Goal: Task Accomplishment & Management: Manage account settings

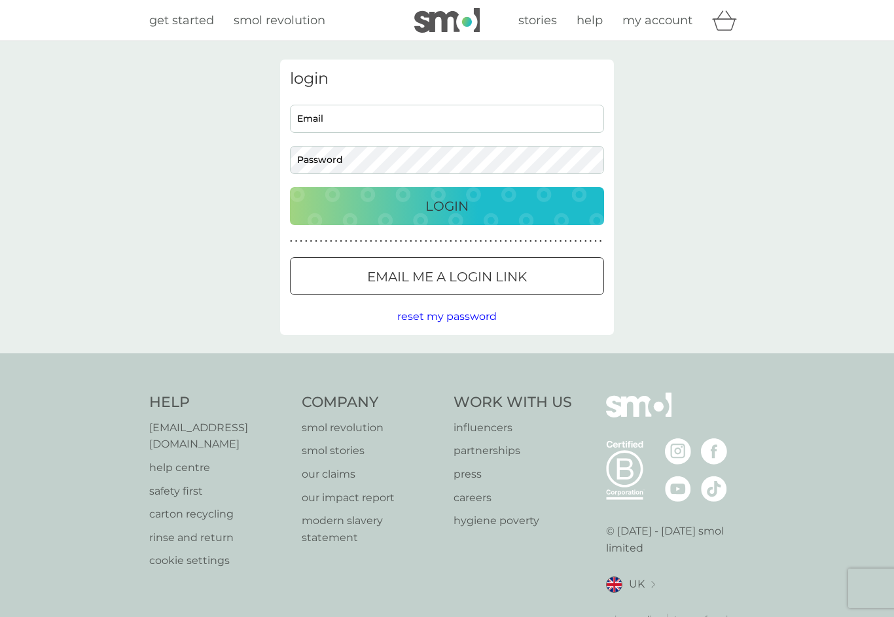
click at [474, 213] on div "Login" at bounding box center [447, 206] width 288 height 21
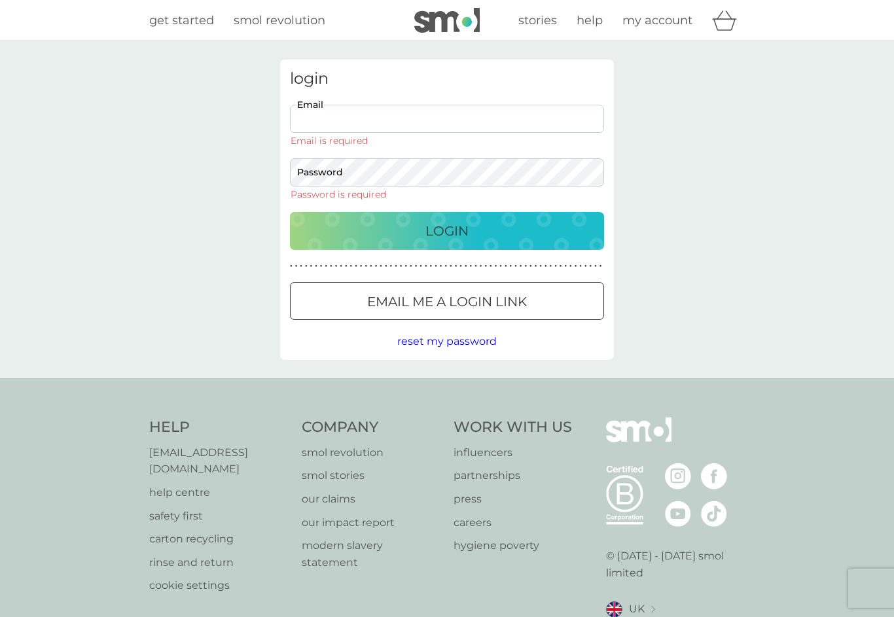
type input "[EMAIL_ADDRESS][DOMAIN_NAME]"
click at [447, 212] on button "Login" at bounding box center [447, 231] width 314 height 38
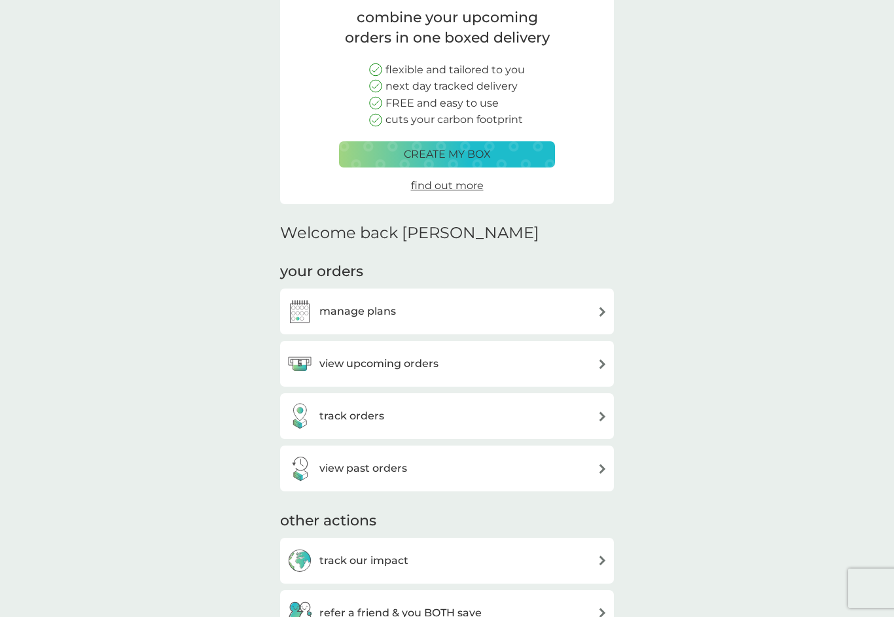
scroll to position [117, 0]
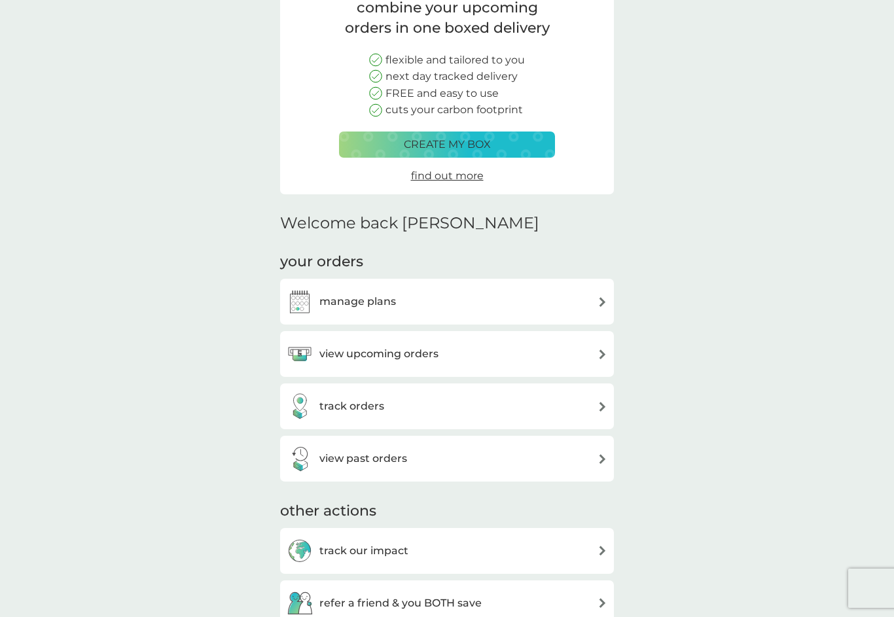
click at [598, 360] on div "view upcoming orders" at bounding box center [447, 354] width 321 height 26
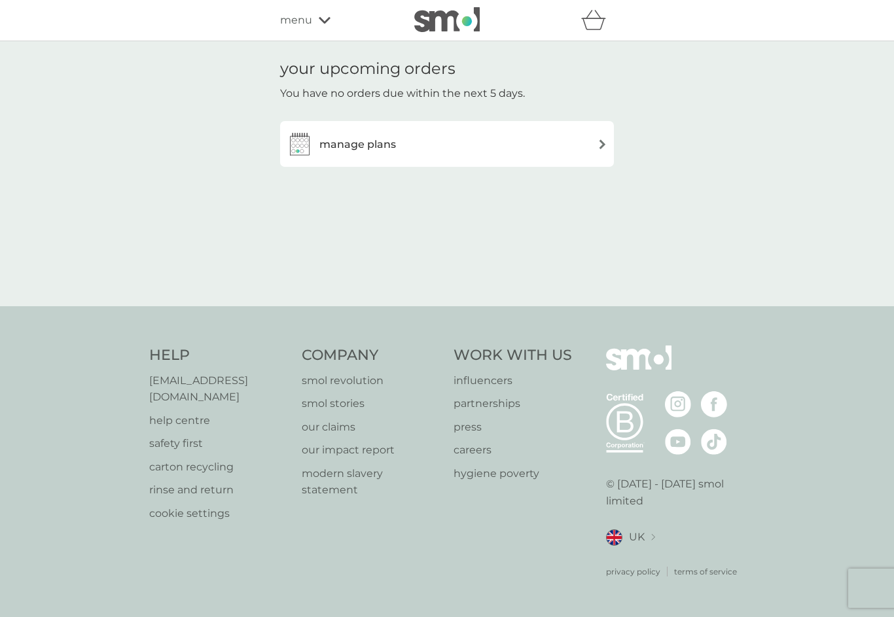
click at [602, 27] on icon "basket" at bounding box center [593, 20] width 25 height 20
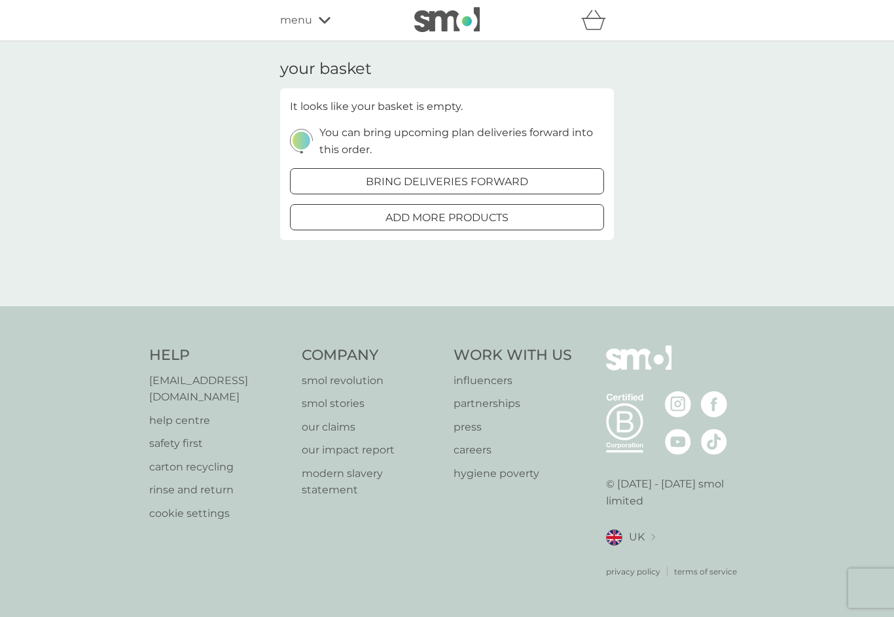
click at [328, 26] on div "menu" at bounding box center [335, 20] width 111 height 17
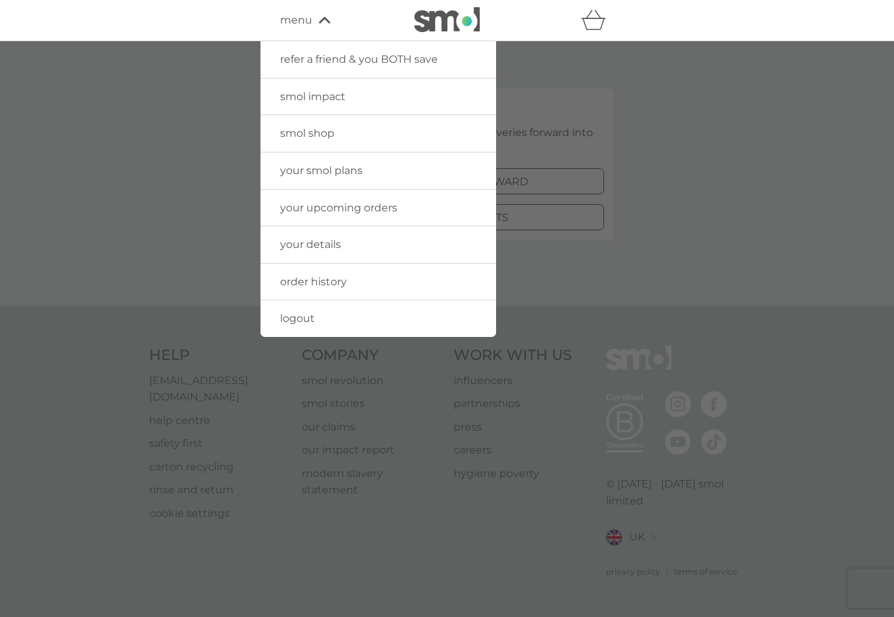
click at [353, 130] on link "smol shop" at bounding box center [378, 133] width 236 height 37
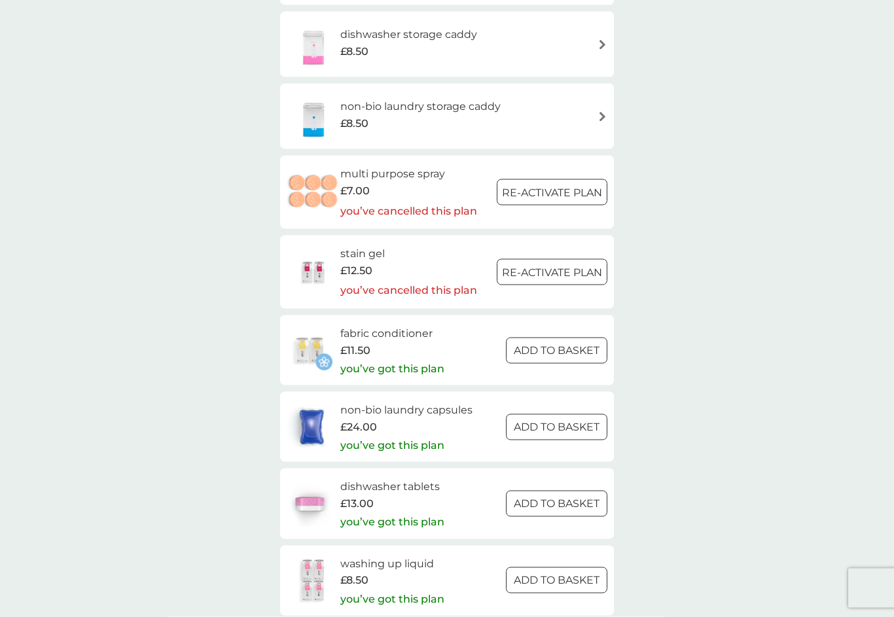
scroll to position [1676, 0]
click at [565, 342] on div at bounding box center [556, 349] width 47 height 14
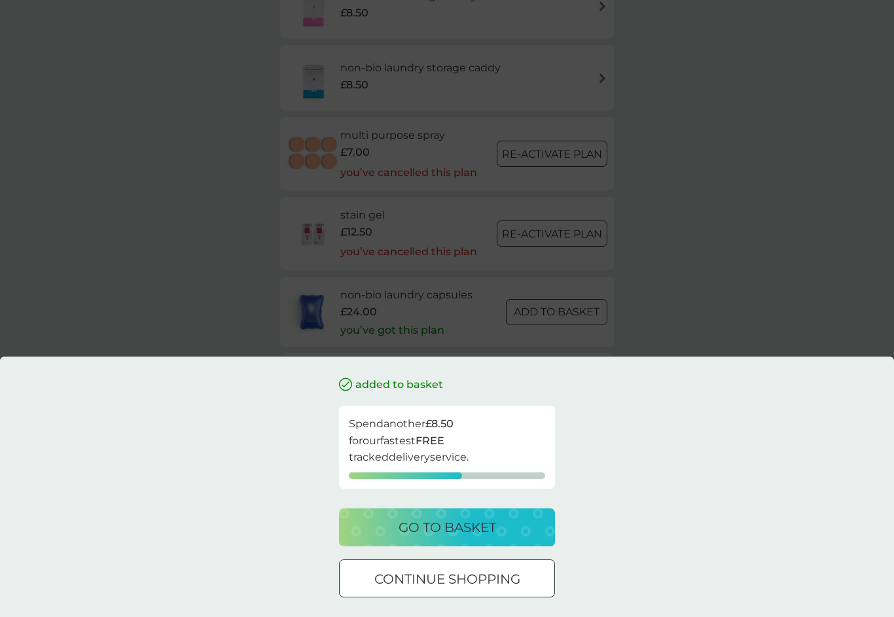
scroll to position [1704, 0]
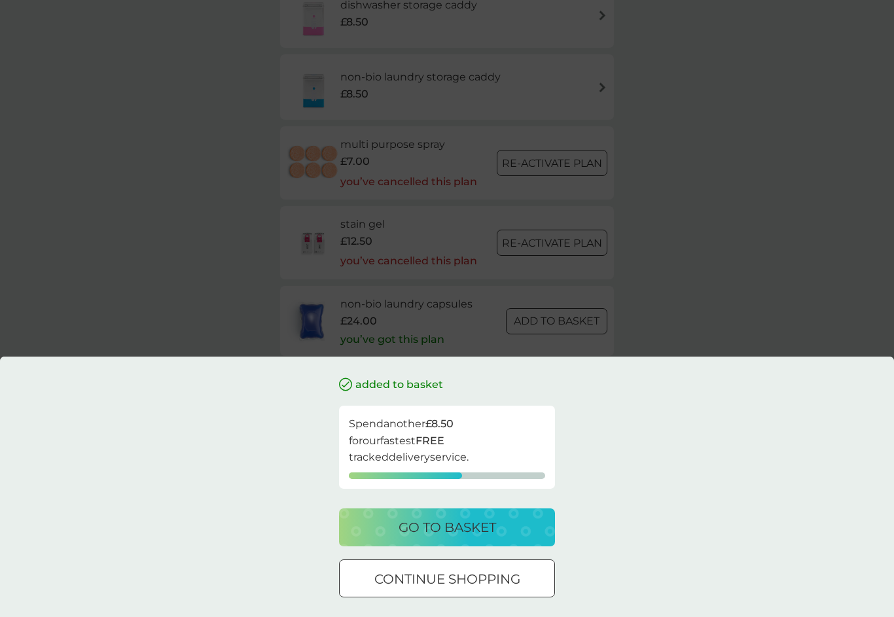
click at [500, 597] on button "continue shopping" at bounding box center [447, 578] width 216 height 38
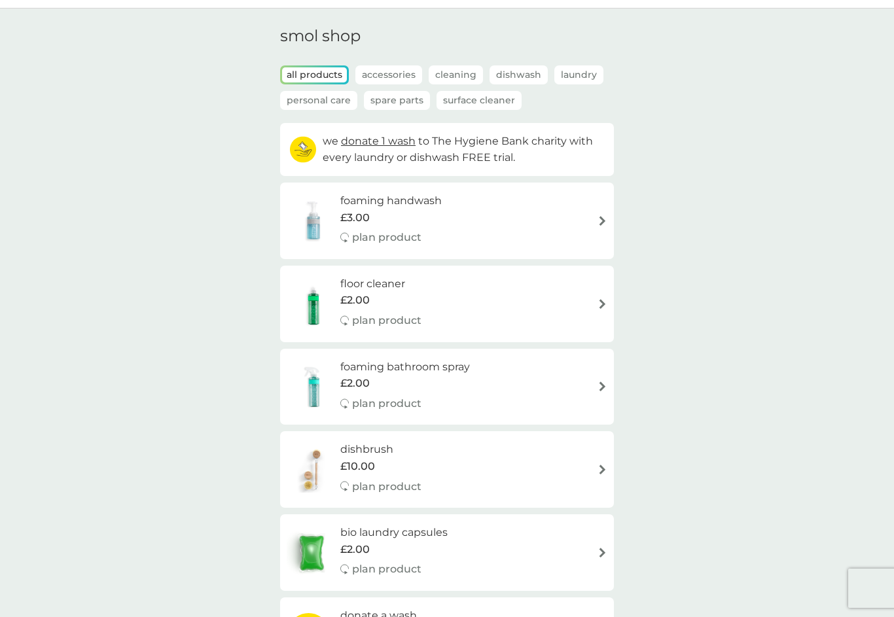
scroll to position [0, 0]
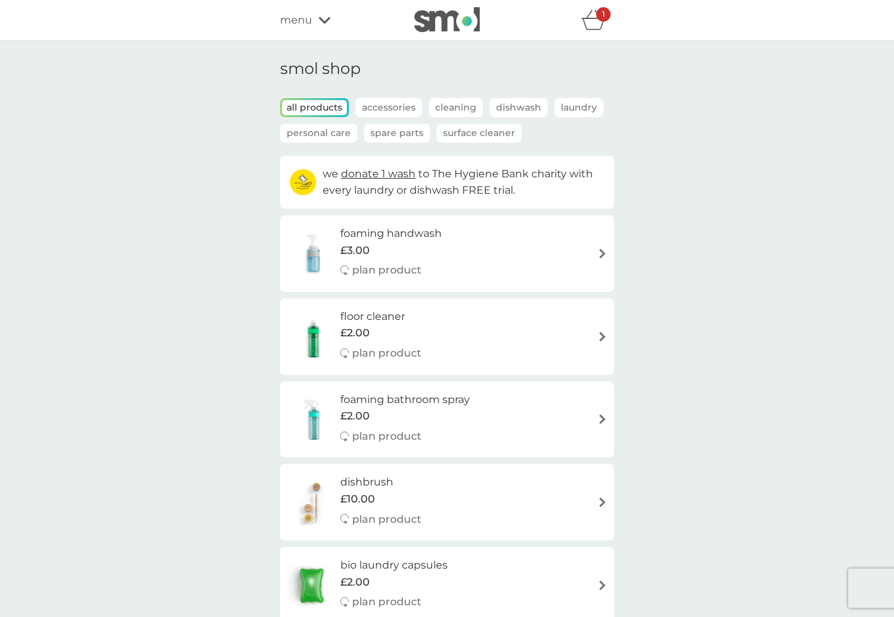
click at [597, 27] on icon "basket" at bounding box center [593, 20] width 25 height 20
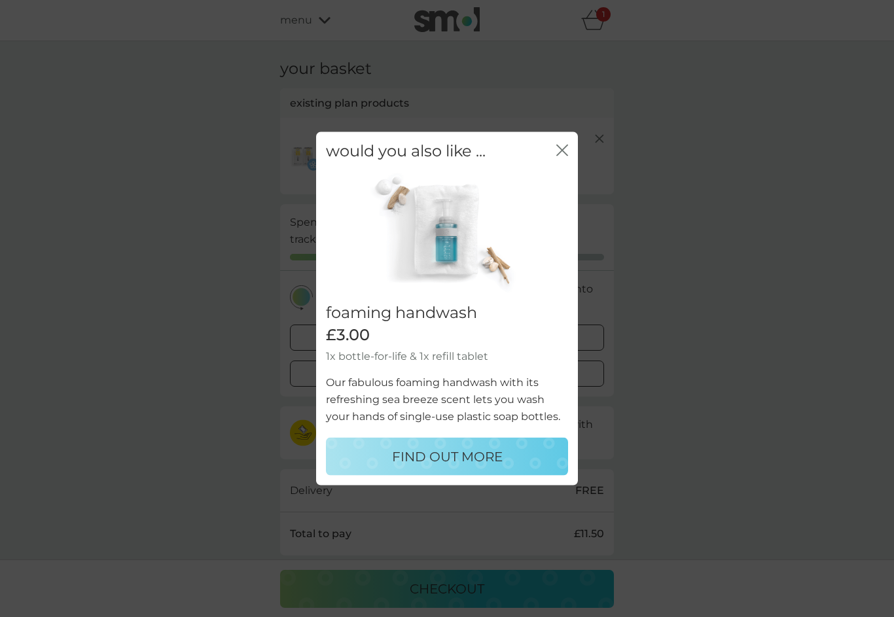
click at [561, 158] on button "close" at bounding box center [562, 151] width 12 height 14
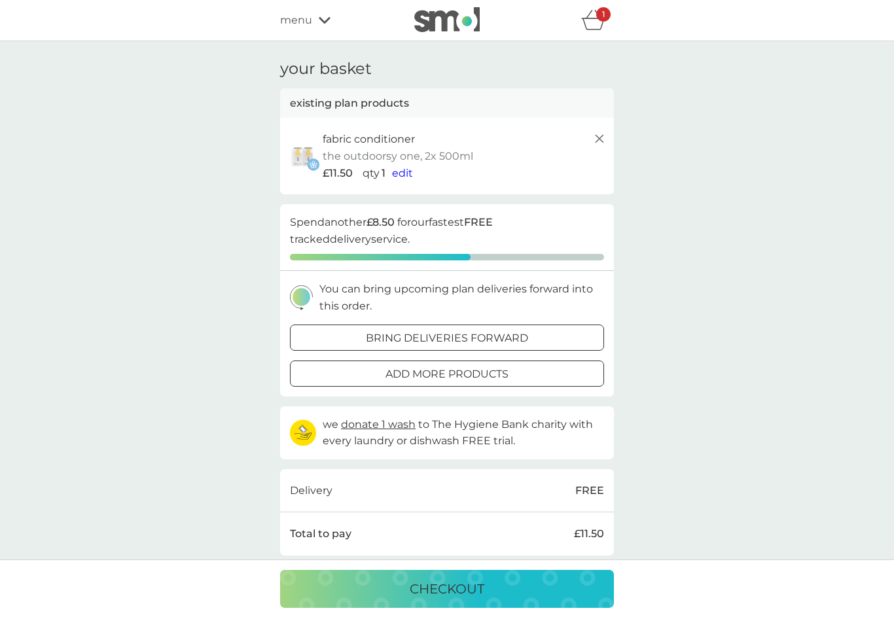
click at [404, 175] on span "edit" at bounding box center [402, 173] width 21 height 12
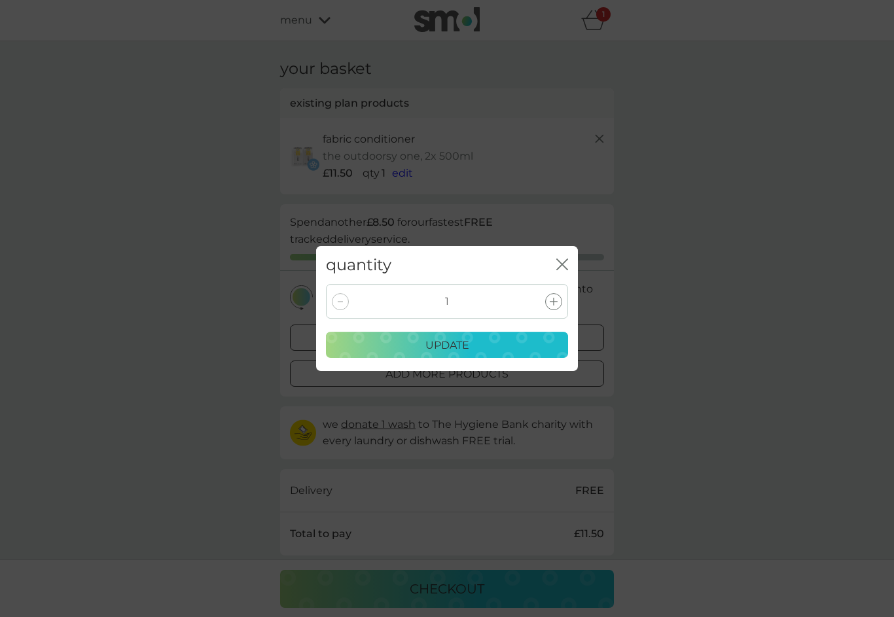
click at [553, 299] on icon at bounding box center [554, 302] width 8 height 8
click at [467, 349] on p "update" at bounding box center [447, 345] width 44 height 17
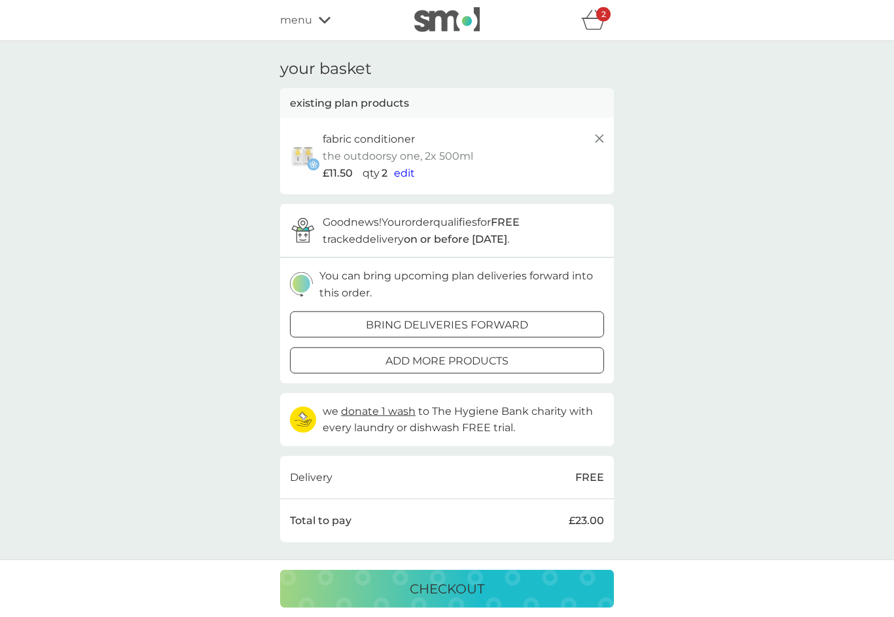
scroll to position [20, 0]
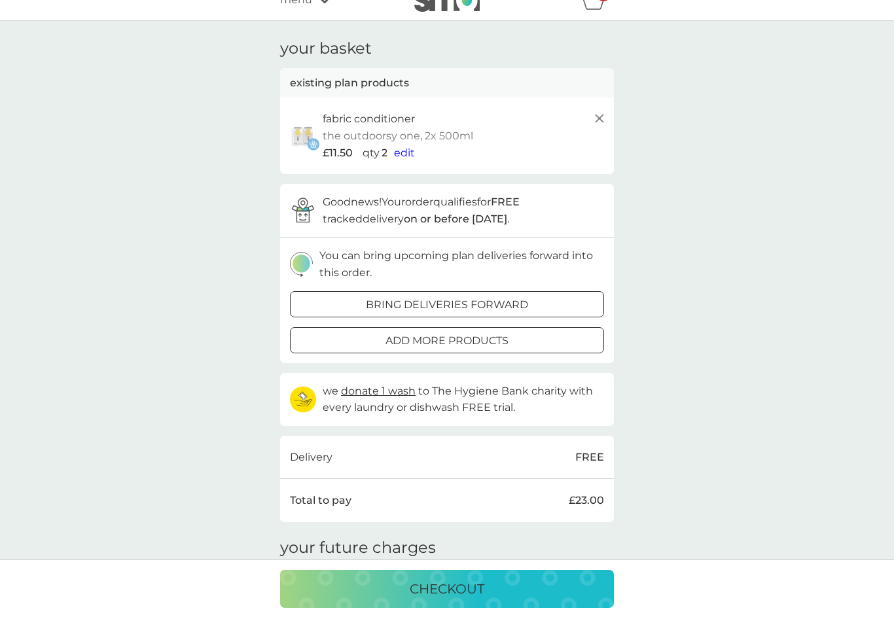
click at [479, 594] on p "checkout" at bounding box center [447, 588] width 75 height 21
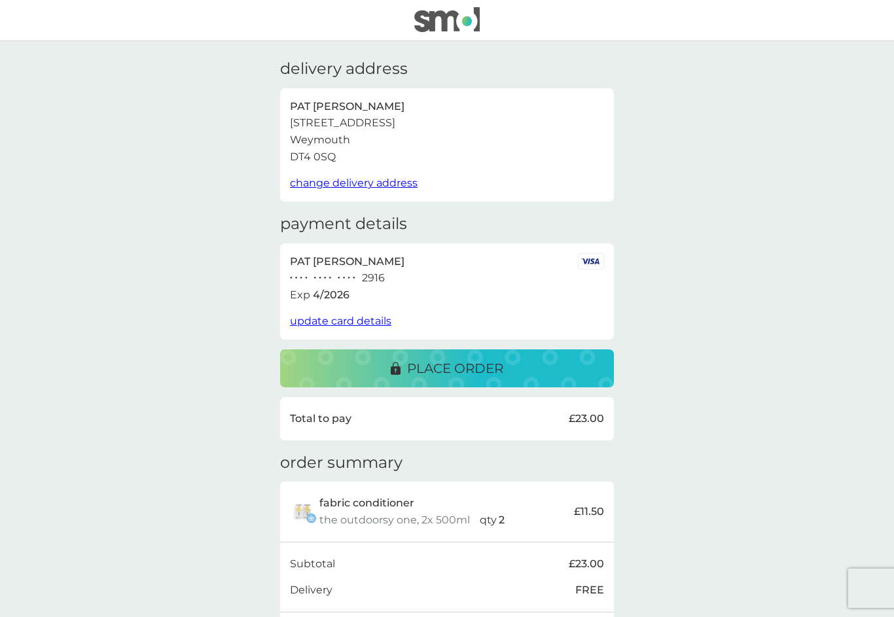
click at [489, 368] on p "place order" at bounding box center [455, 368] width 96 height 21
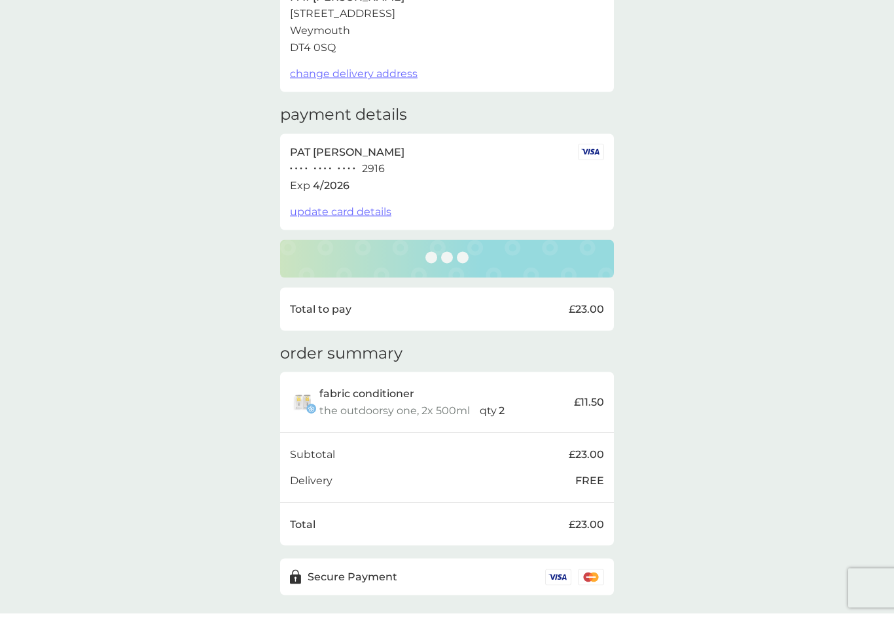
scroll to position [113, 0]
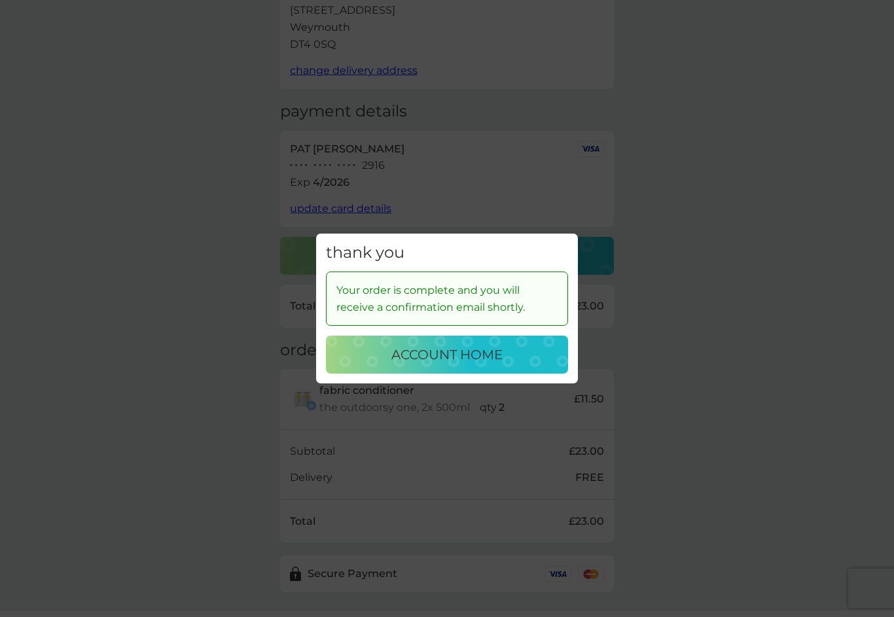
click at [503, 365] on p "account home" at bounding box center [446, 354] width 111 height 21
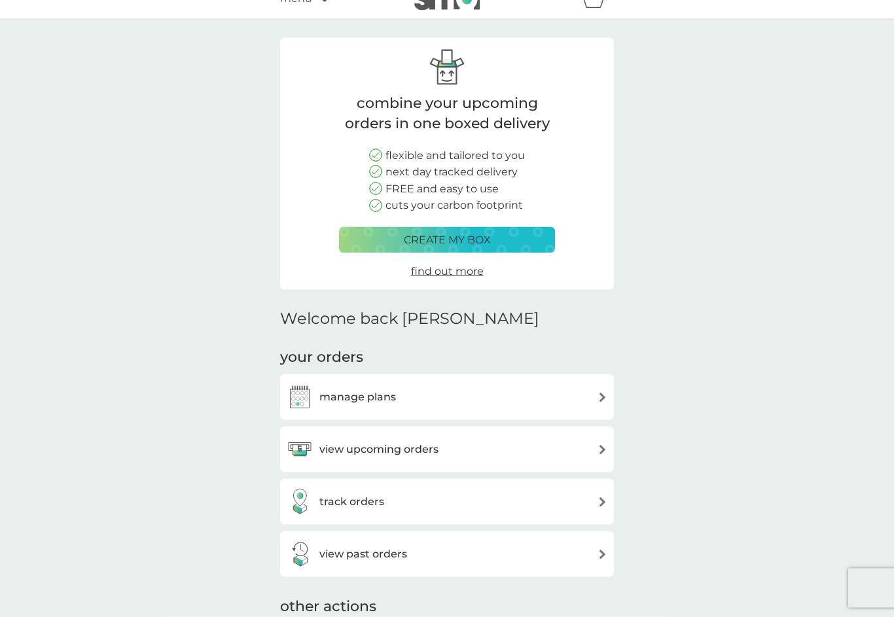
scroll to position [31, 0]
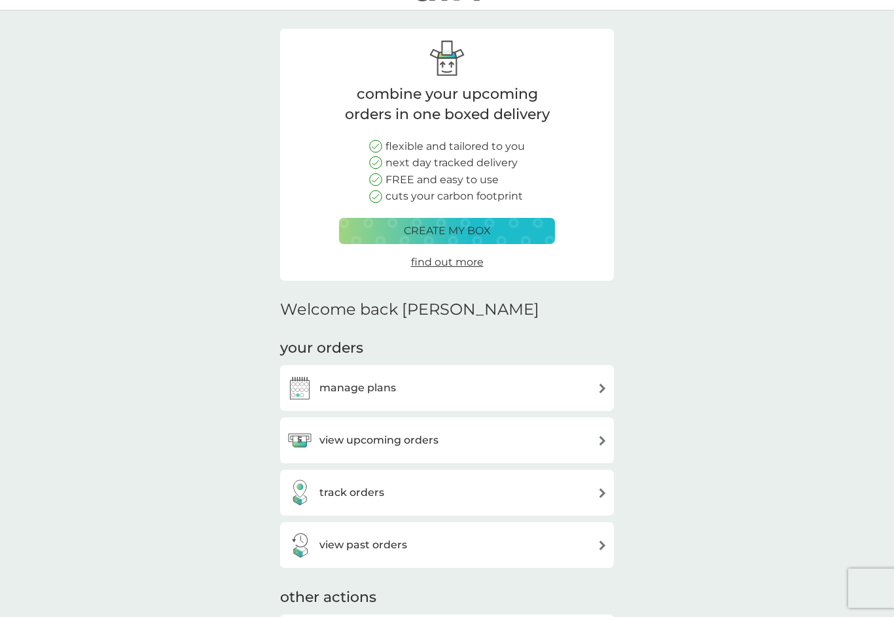
click at [598, 387] on img at bounding box center [602, 388] width 10 height 10
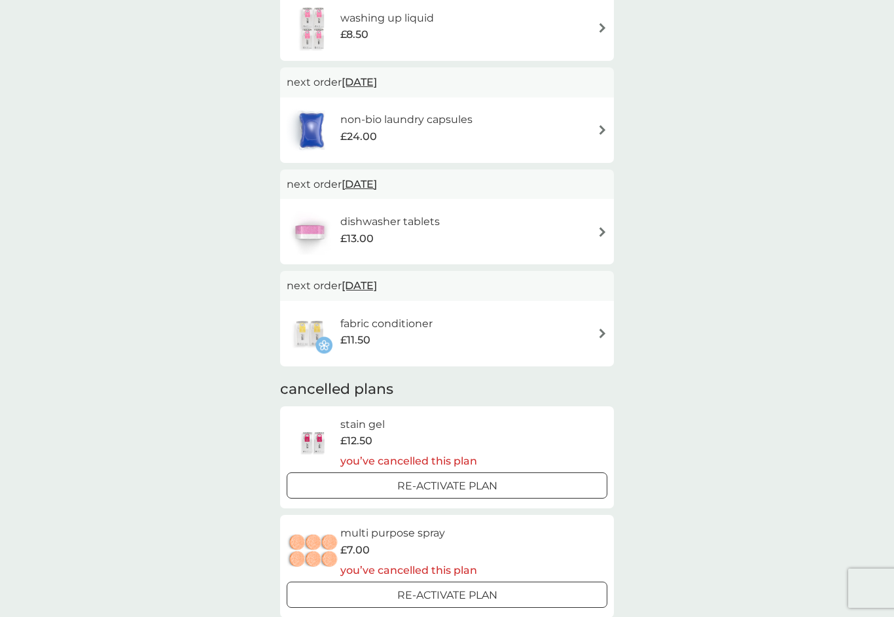
scroll to position [291, 0]
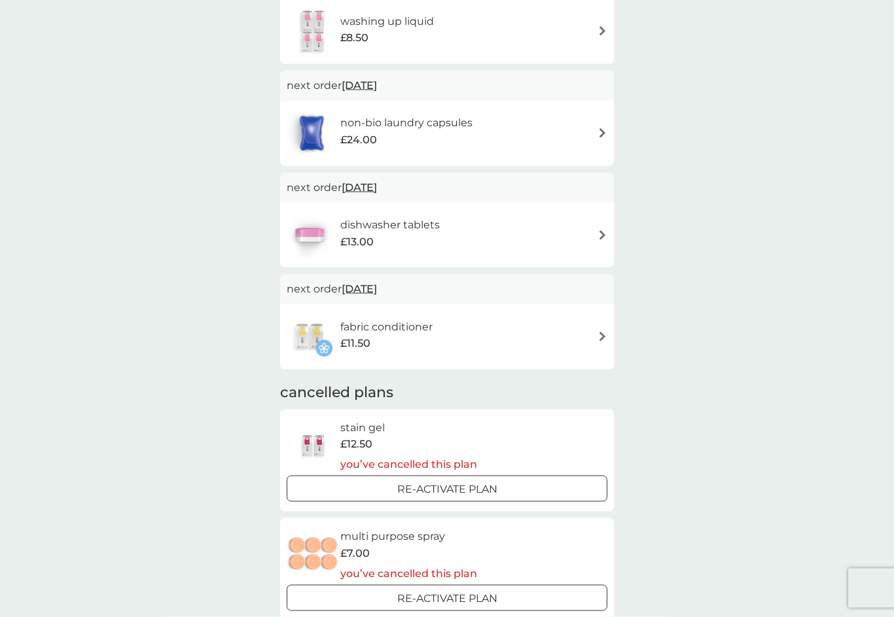
click at [603, 336] on img at bounding box center [602, 337] width 10 height 10
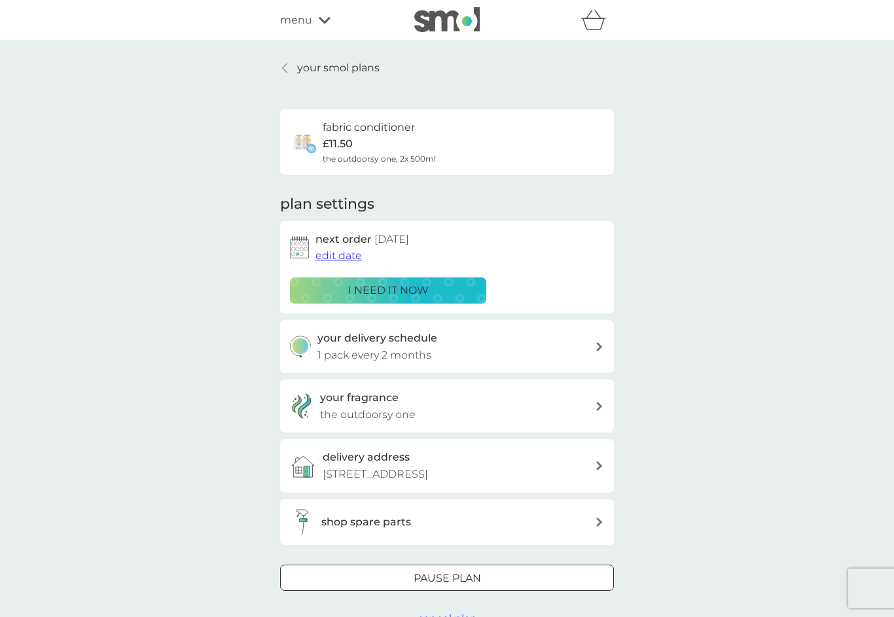
click at [357, 253] on span "edit date" at bounding box center [338, 255] width 46 height 12
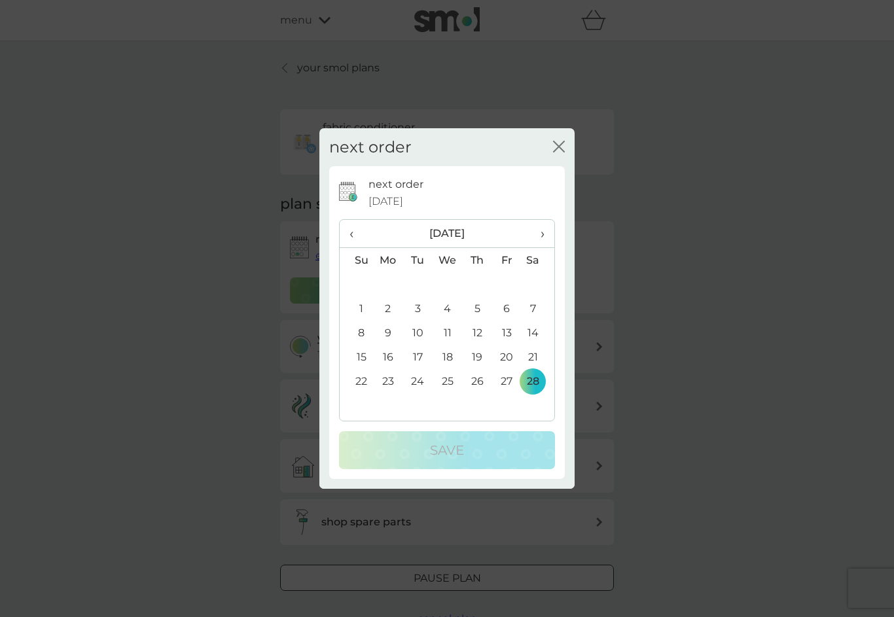
click at [352, 231] on span "‹" at bounding box center [356, 233] width 14 height 27
click at [355, 234] on span "‹" at bounding box center [356, 233] width 14 height 27
click at [355, 236] on span "‹" at bounding box center [356, 233] width 14 height 27
click at [351, 236] on span "‹" at bounding box center [356, 233] width 14 height 27
click at [418, 385] on td "28" at bounding box center [417, 381] width 29 height 24
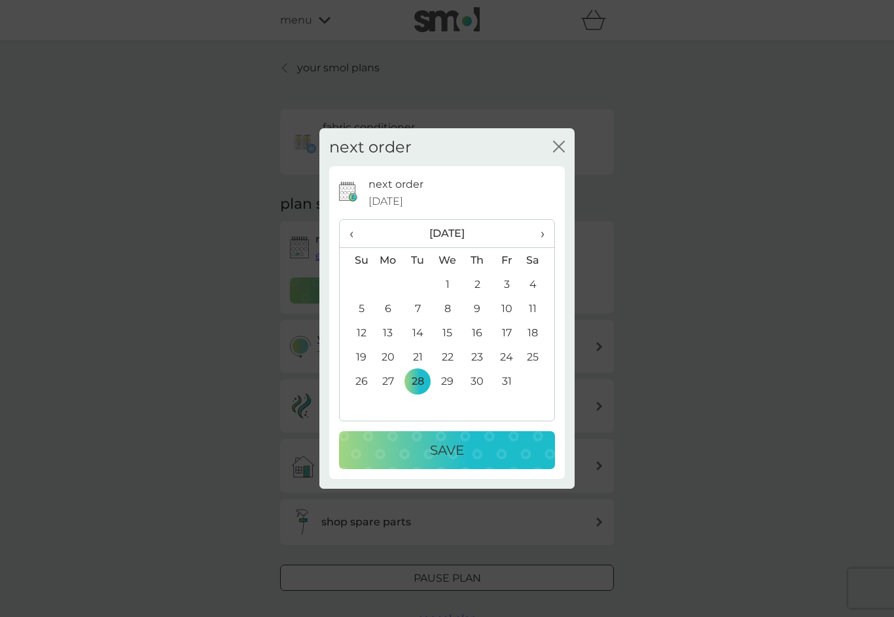
click at [478, 383] on td "30" at bounding box center [477, 381] width 29 height 24
click at [472, 448] on div "Save" at bounding box center [447, 450] width 190 height 21
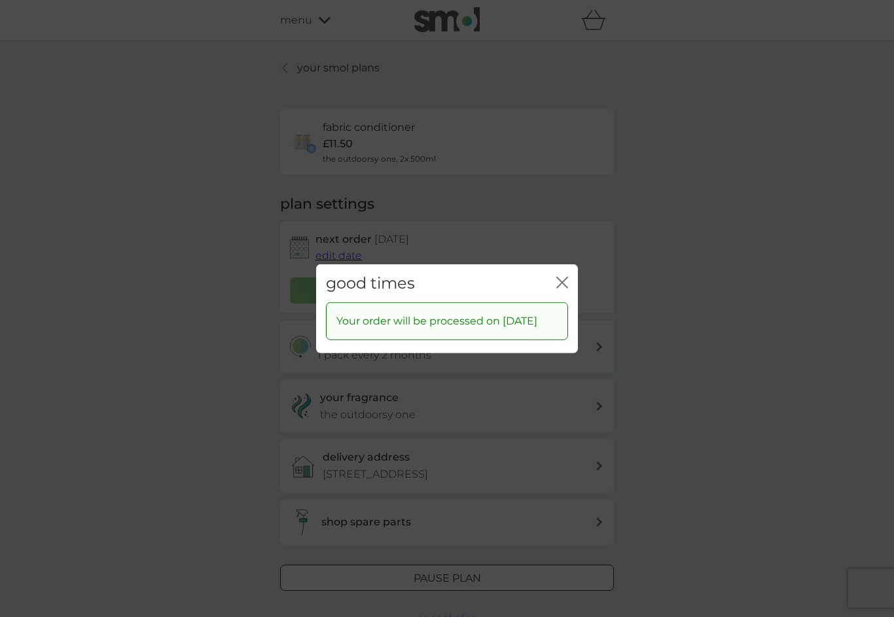
click at [567, 276] on icon "close" at bounding box center [562, 282] width 12 height 12
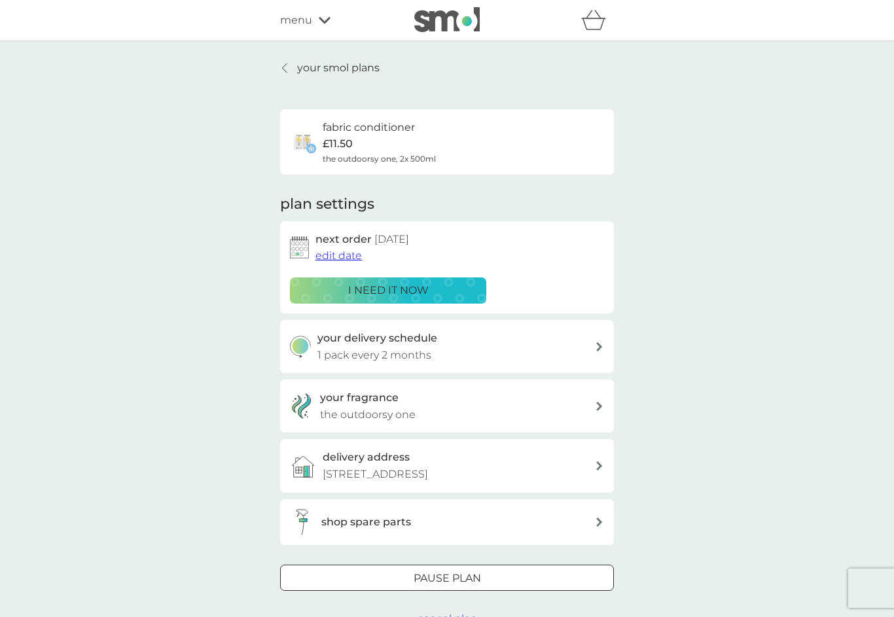
click at [372, 68] on p "your smol plans" at bounding box center [338, 68] width 82 height 17
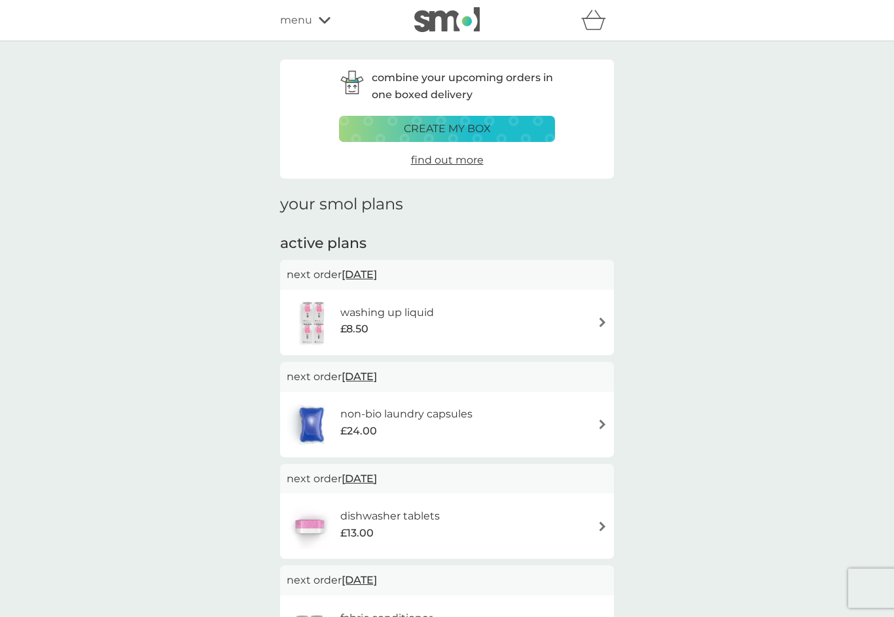
click at [605, 321] on img at bounding box center [602, 322] width 10 height 10
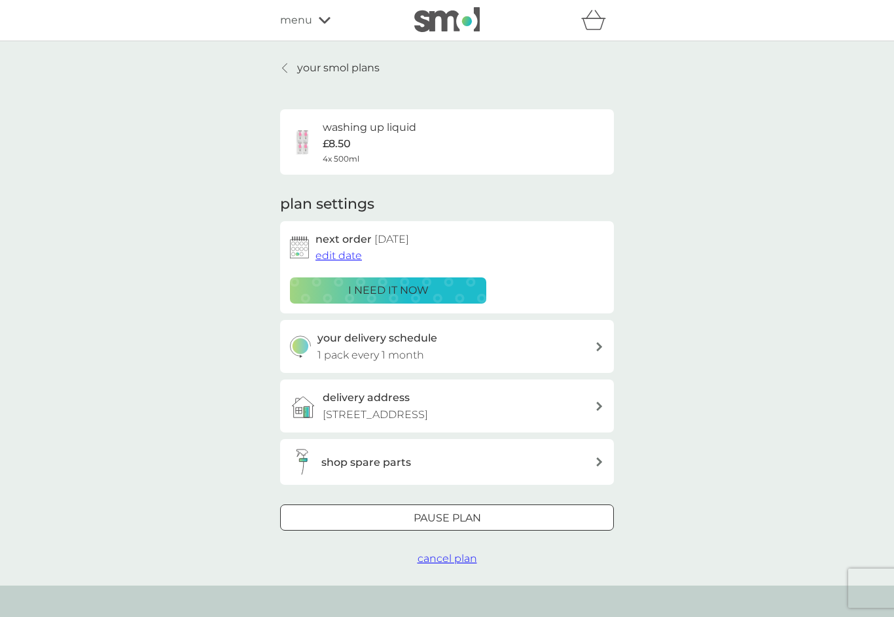
click at [355, 257] on span "edit date" at bounding box center [338, 255] width 46 height 12
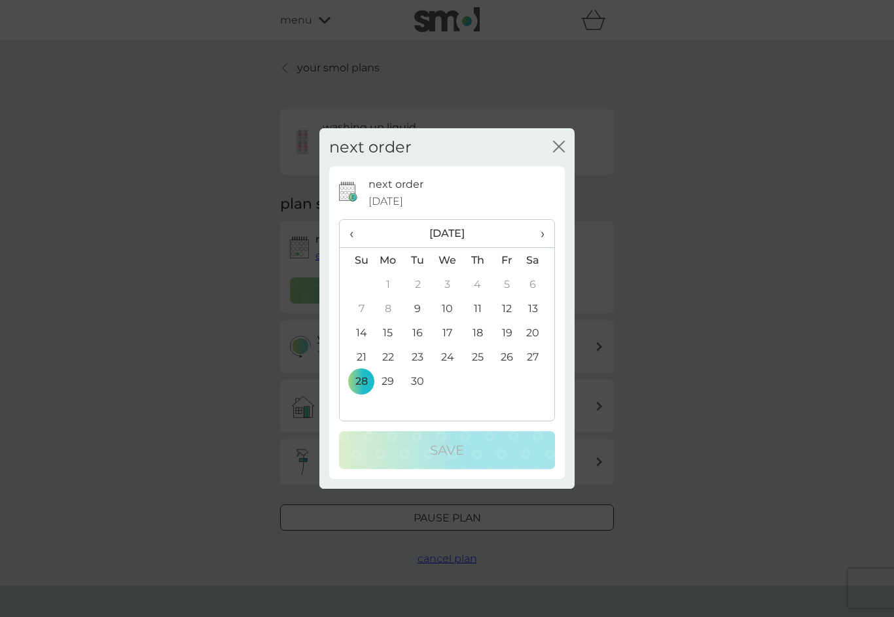
click at [545, 235] on th "›" at bounding box center [538, 234] width 33 height 28
click at [477, 379] on td "30" at bounding box center [477, 381] width 29 height 24
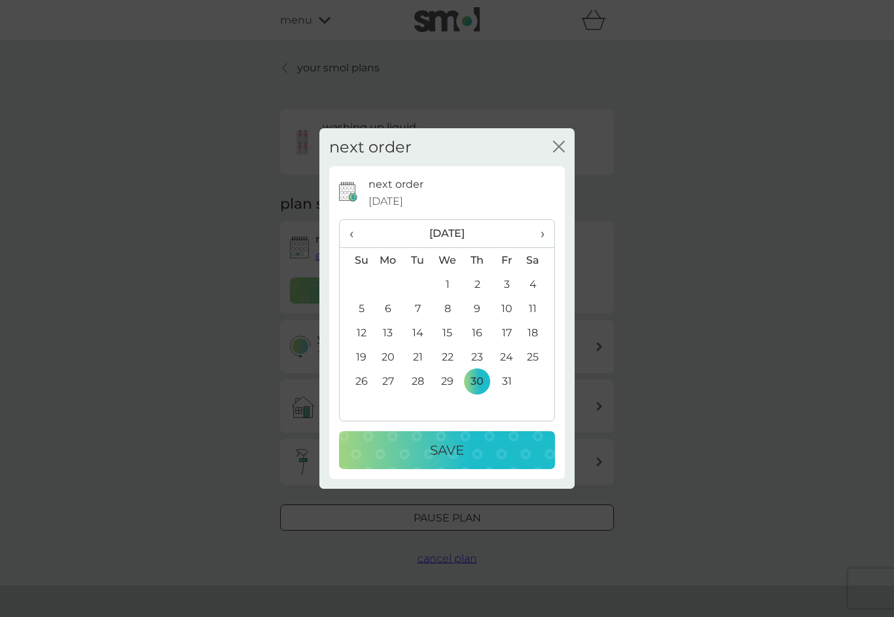
click at [457, 452] on p "Save" at bounding box center [447, 450] width 34 height 21
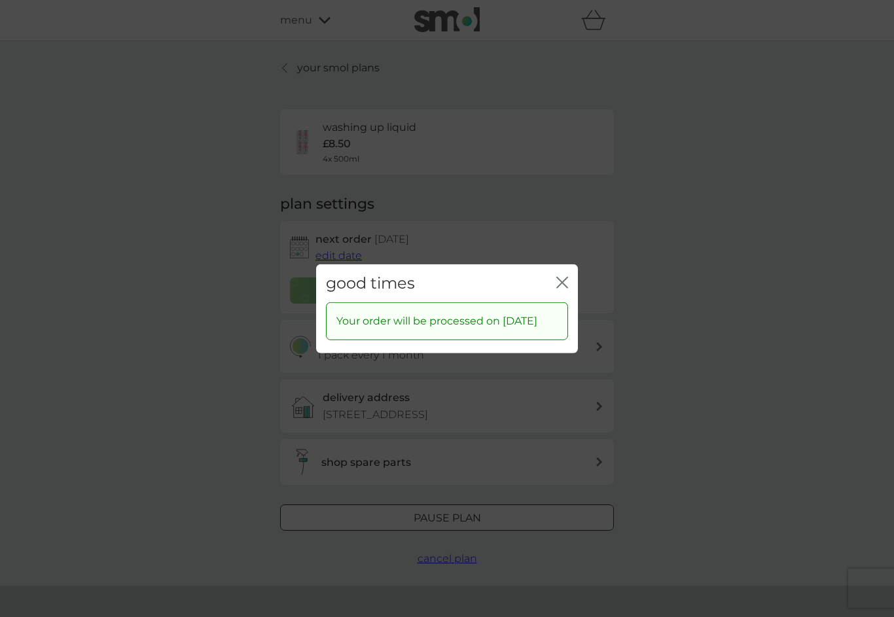
click at [567, 279] on icon "close" at bounding box center [564, 282] width 5 height 10
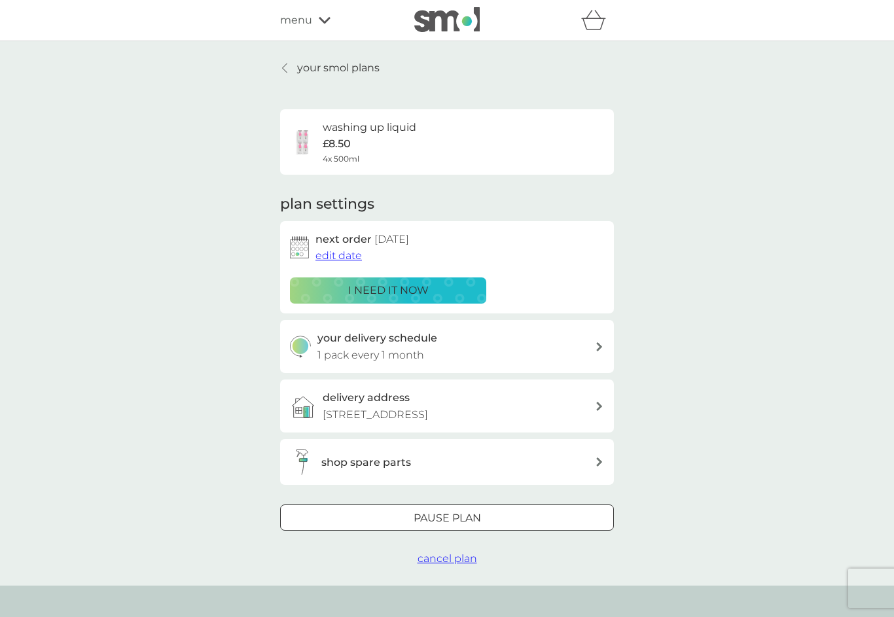
click at [362, 69] on p "your smol plans" at bounding box center [338, 68] width 82 height 17
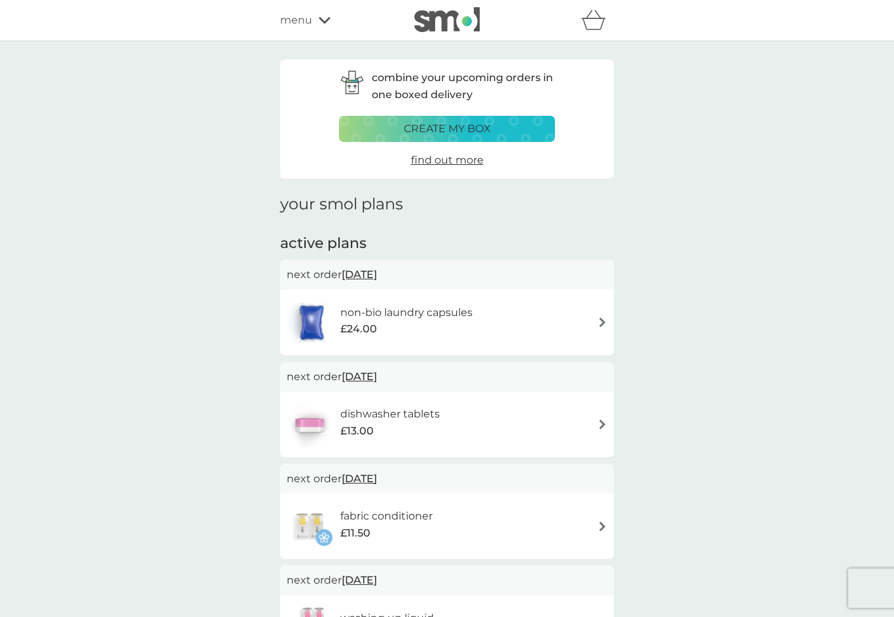
click at [377, 273] on span "29 Sep 2025" at bounding box center [359, 275] width 35 height 26
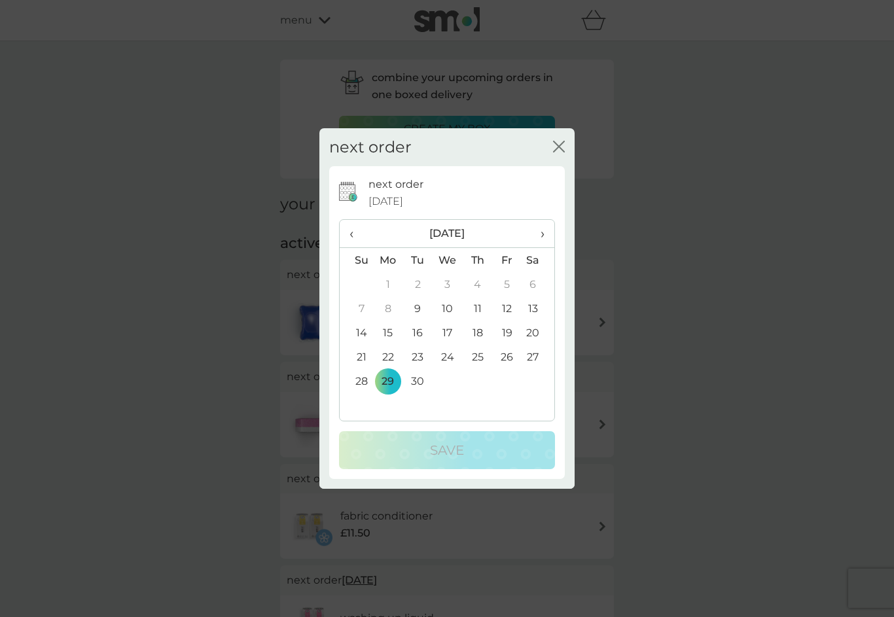
click at [538, 235] on span "›" at bounding box center [537, 233] width 13 height 27
click at [474, 386] on td "30" at bounding box center [477, 381] width 29 height 24
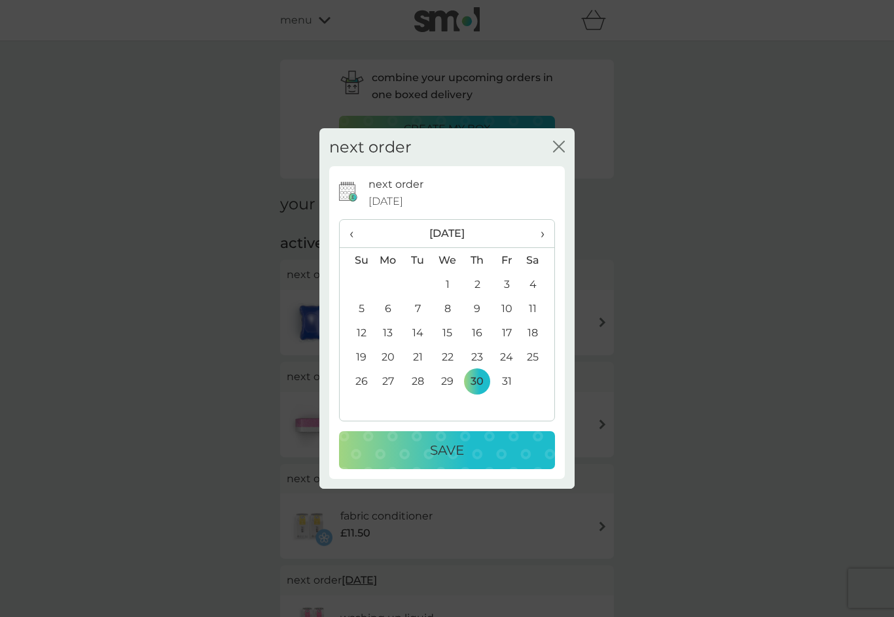
click at [465, 453] on div "Save" at bounding box center [447, 450] width 190 height 21
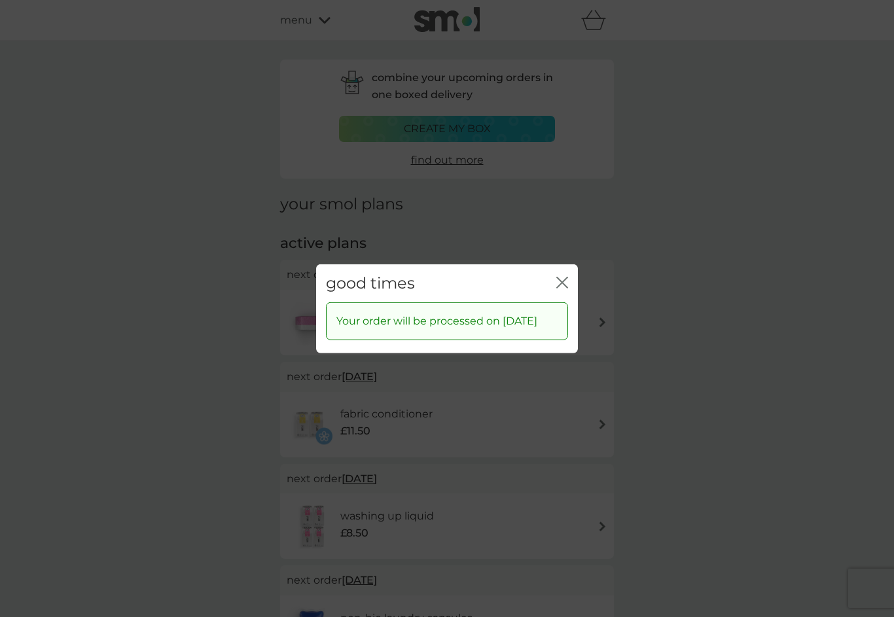
click at [562, 276] on icon "close" at bounding box center [562, 282] width 12 height 12
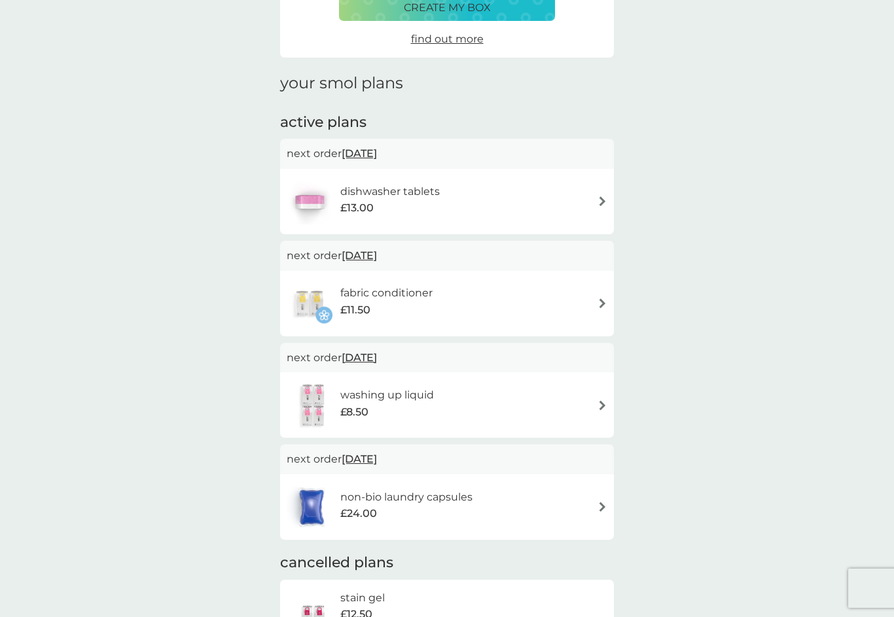
scroll to position [120, 0]
click at [597, 203] on img at bounding box center [602, 202] width 10 height 10
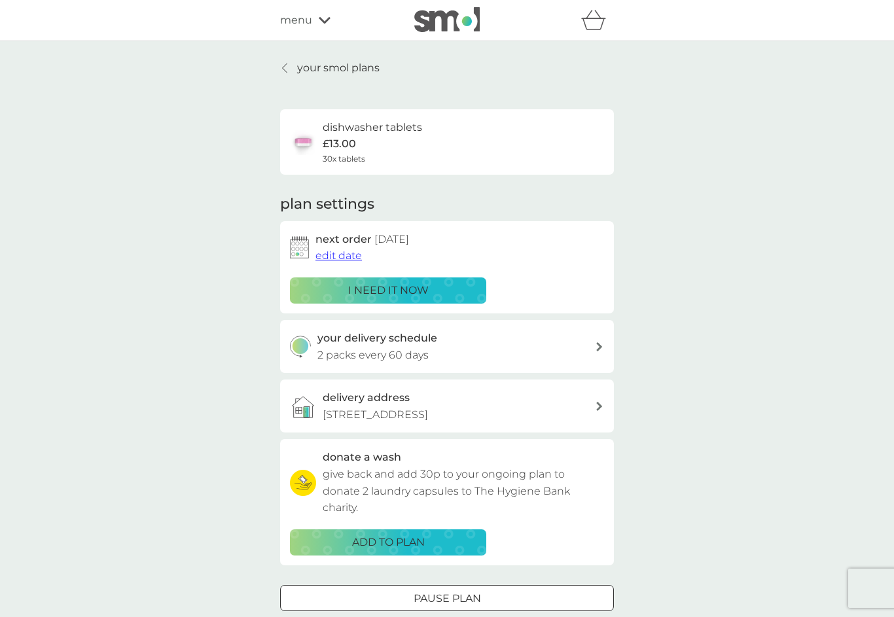
click at [352, 255] on span "edit date" at bounding box center [338, 255] width 46 height 12
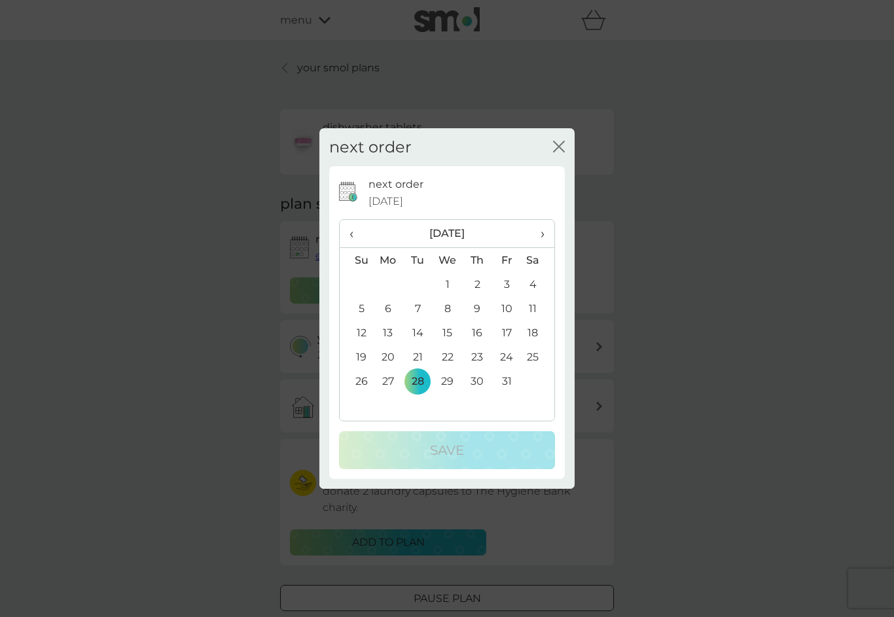
click at [482, 393] on td "30" at bounding box center [477, 381] width 29 height 24
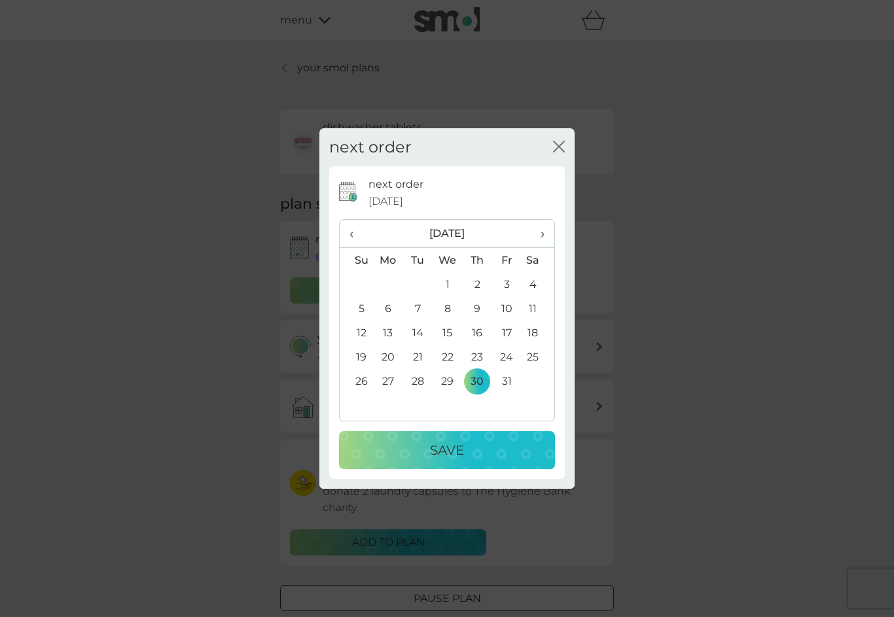
click at [457, 461] on p "Save" at bounding box center [447, 450] width 34 height 21
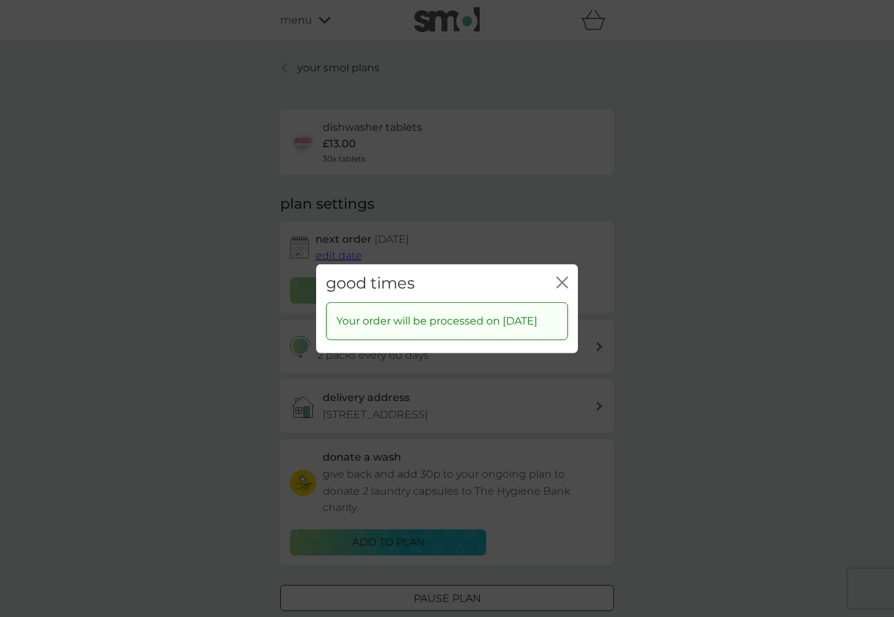
click at [558, 284] on icon "close" at bounding box center [562, 282] width 12 height 12
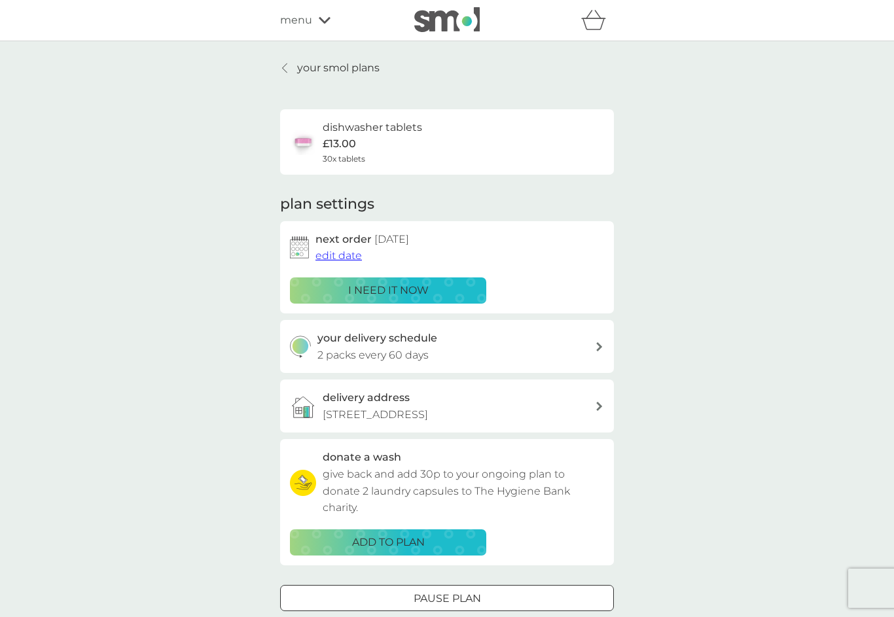
click at [366, 71] on p "your smol plans" at bounding box center [338, 68] width 82 height 17
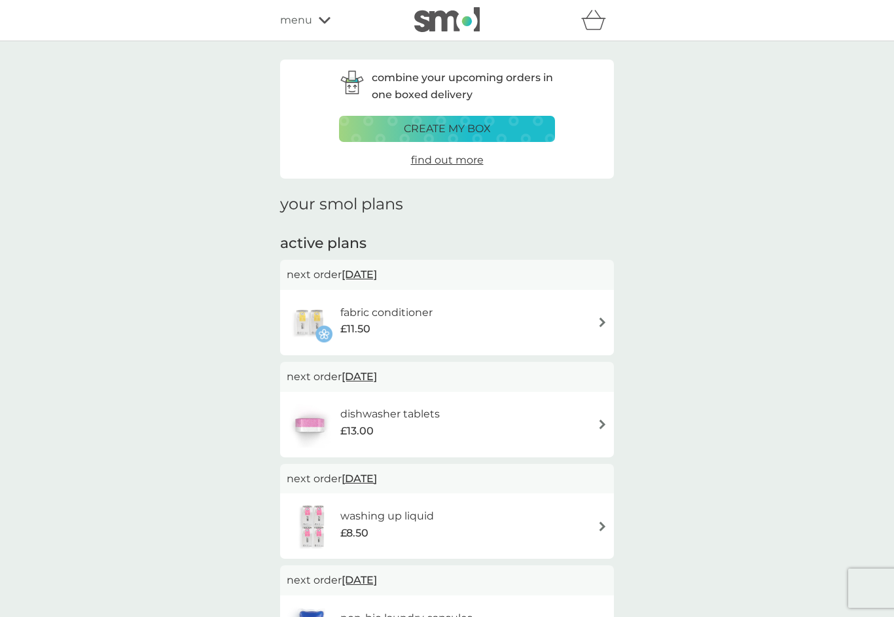
click at [331, 22] on div "menu" at bounding box center [335, 20] width 111 height 17
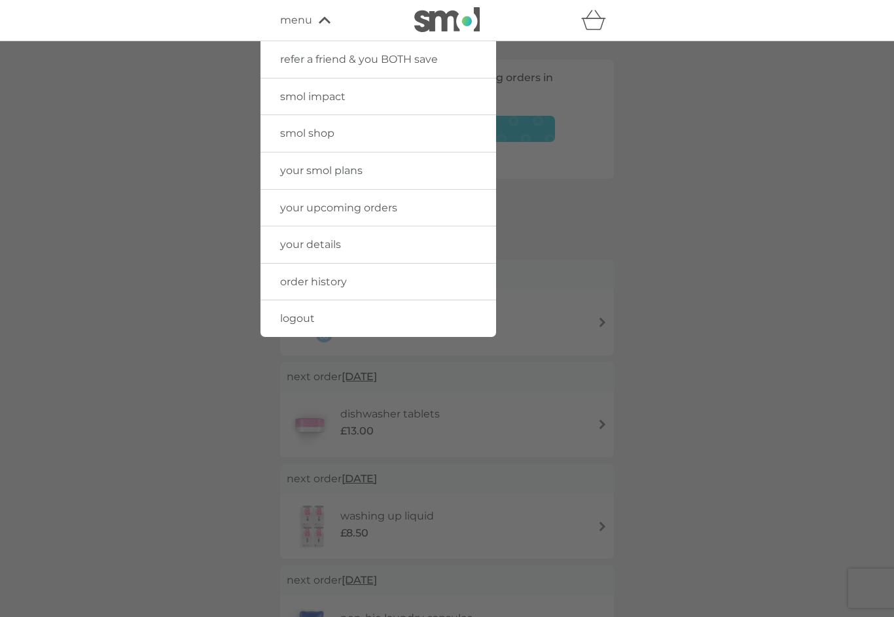
click at [301, 320] on span "logout" at bounding box center [297, 318] width 35 height 12
